Goal: Transaction & Acquisition: Purchase product/service

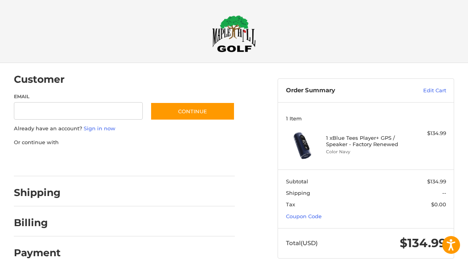
click at [316, 216] on link "Coupon Code" at bounding box center [304, 217] width 36 height 6
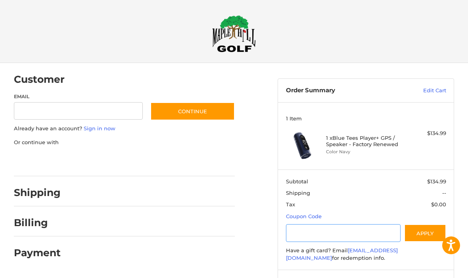
click at [339, 230] on input "Gift Certificate or Coupon Code" at bounding box center [343, 234] width 115 height 18
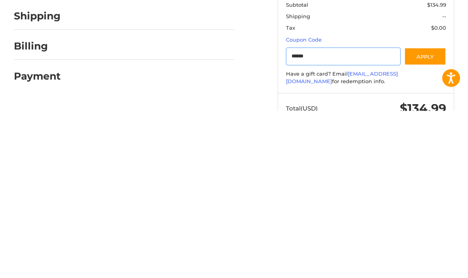
type input "******"
click at [431, 215] on button "Apply" at bounding box center [425, 224] width 42 height 18
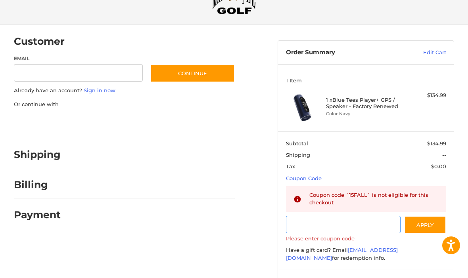
scroll to position [46, 0]
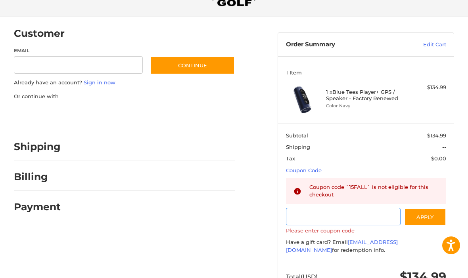
click at [343, 208] on input "Gift Certificate or Coupon Code" at bounding box center [343, 217] width 115 height 18
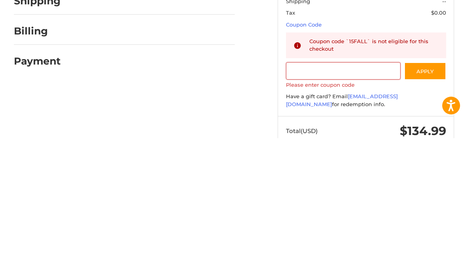
click at [223, 103] on div "Customer Guest Customer Email Subscribe to our newsletter. Continue Already hav…" at bounding box center [234, 156] width 468 height 291
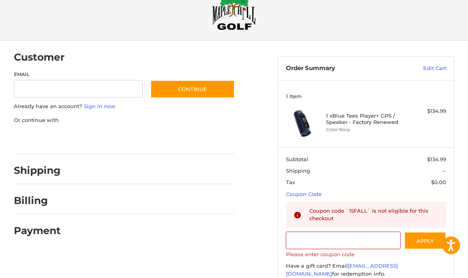
scroll to position [0, 0]
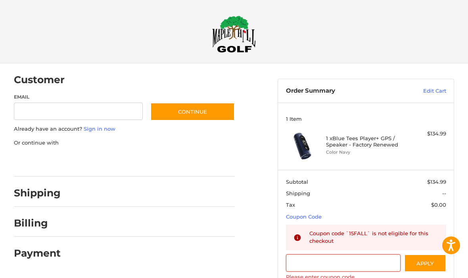
click at [259, 1] on div "Checkout" at bounding box center [234, 31] width 468 height 63
